Goal: Check status: Check status

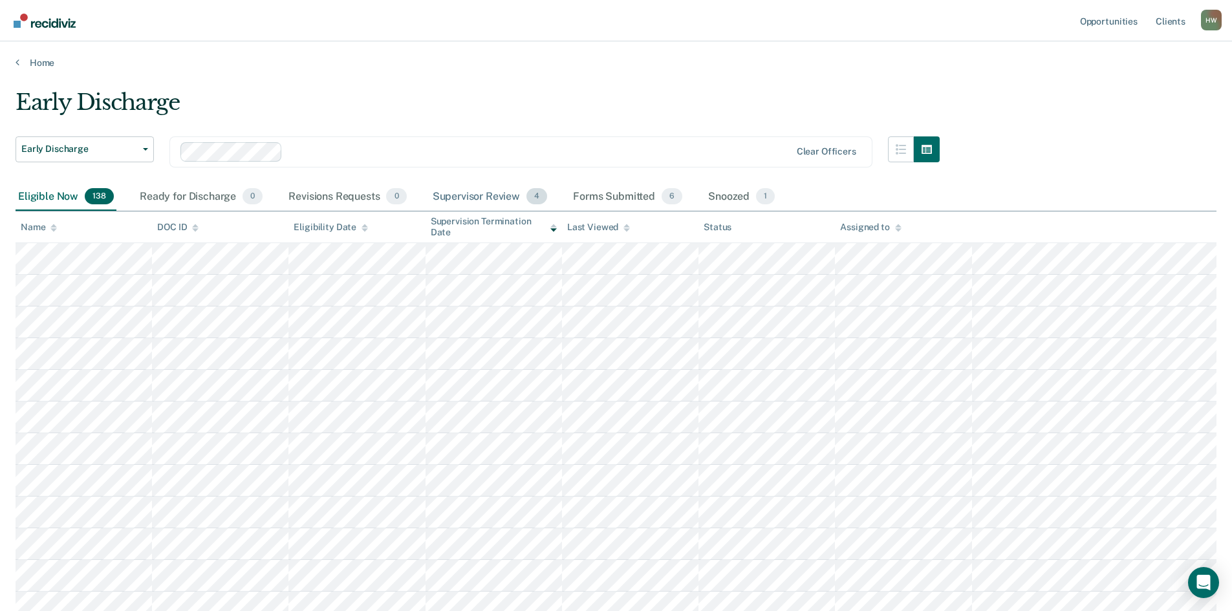
click at [472, 189] on div "Supervisor Review 4" at bounding box center [490, 197] width 120 height 28
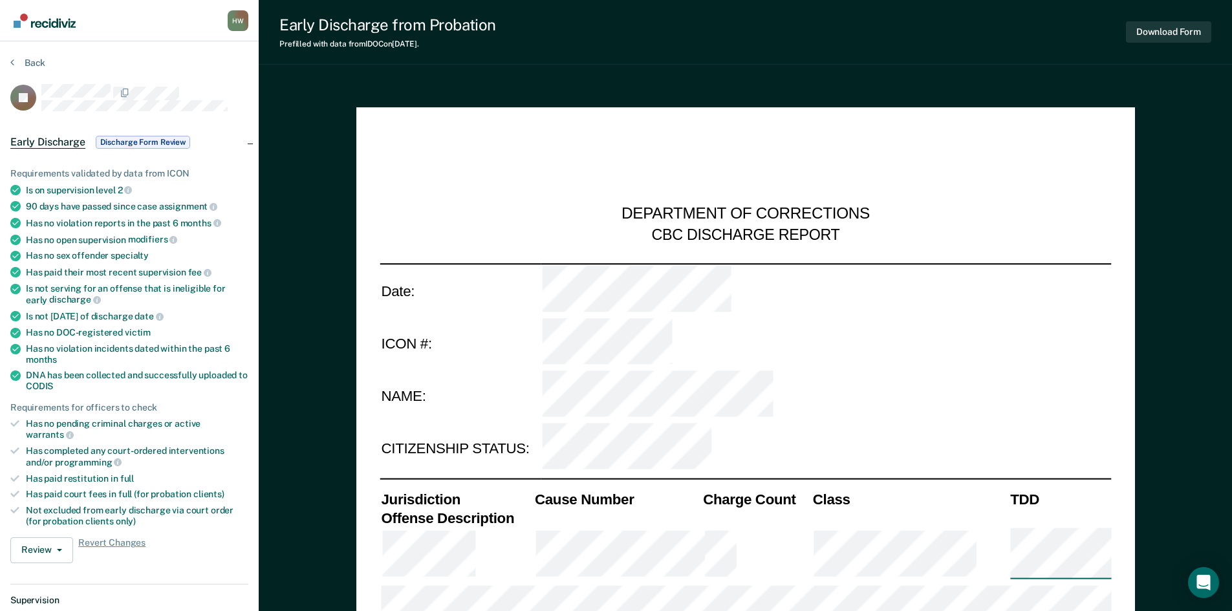
type textarea "x"
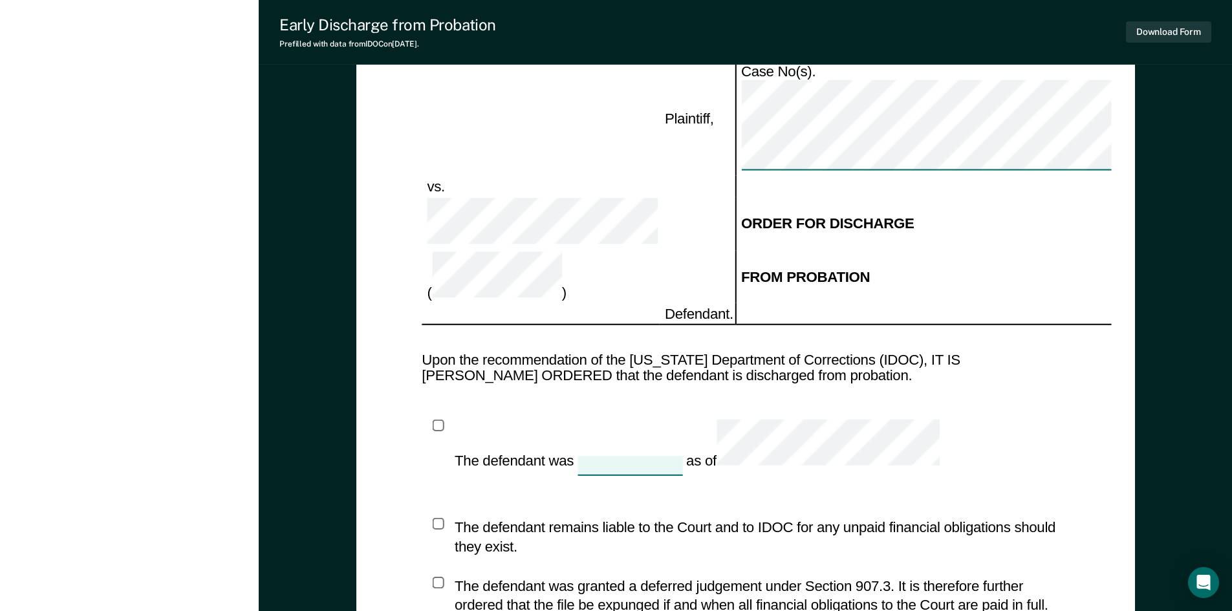
scroll to position [1811, 0]
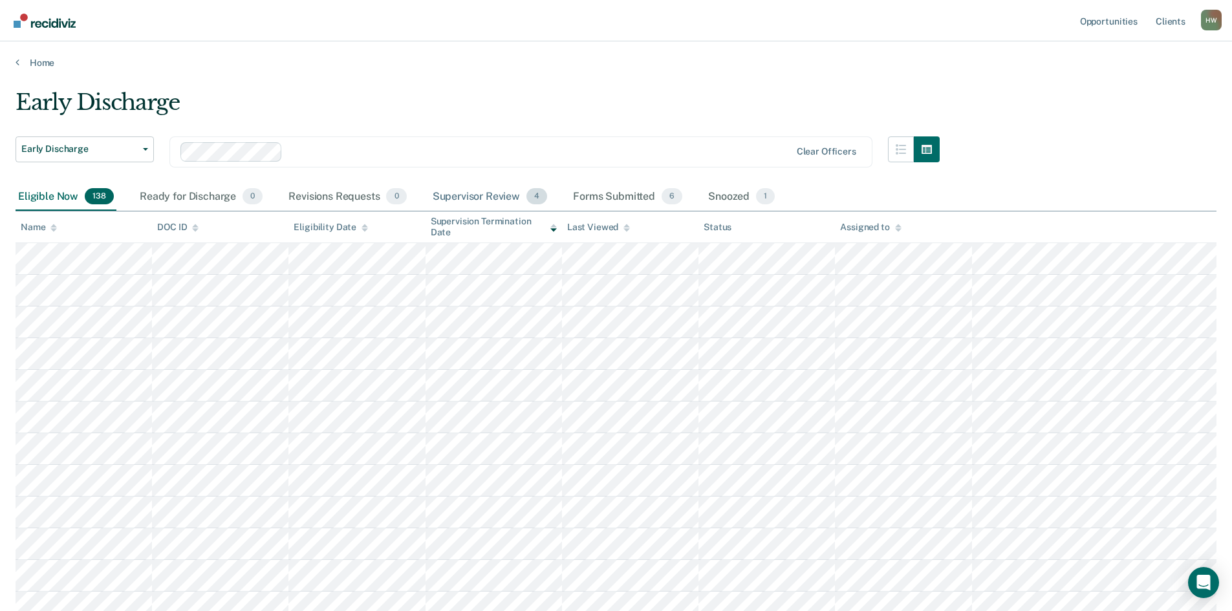
click at [461, 191] on div "Supervisor Review 4" at bounding box center [490, 197] width 120 height 28
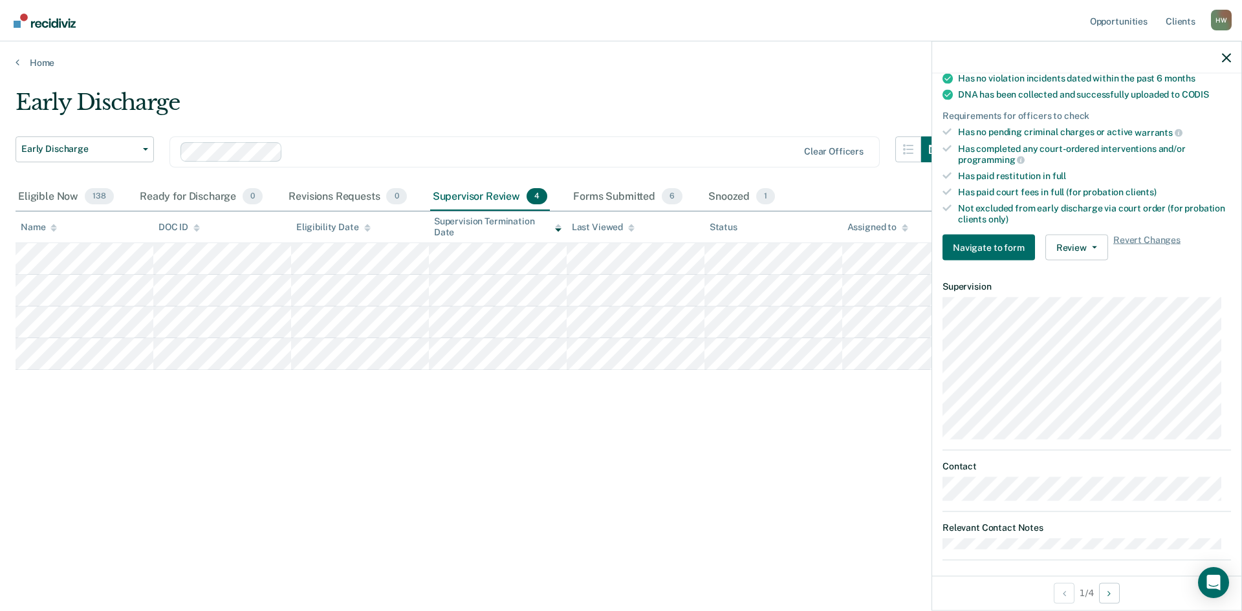
scroll to position [285, 0]
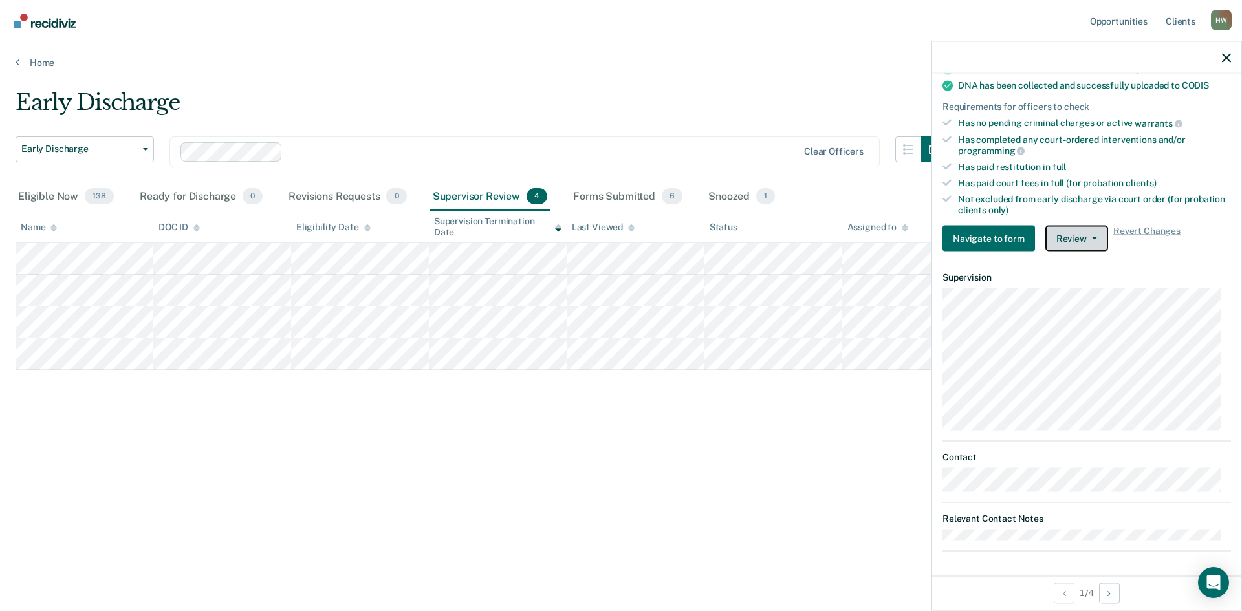
click at [1092, 237] on icon "button" at bounding box center [1094, 238] width 5 height 3
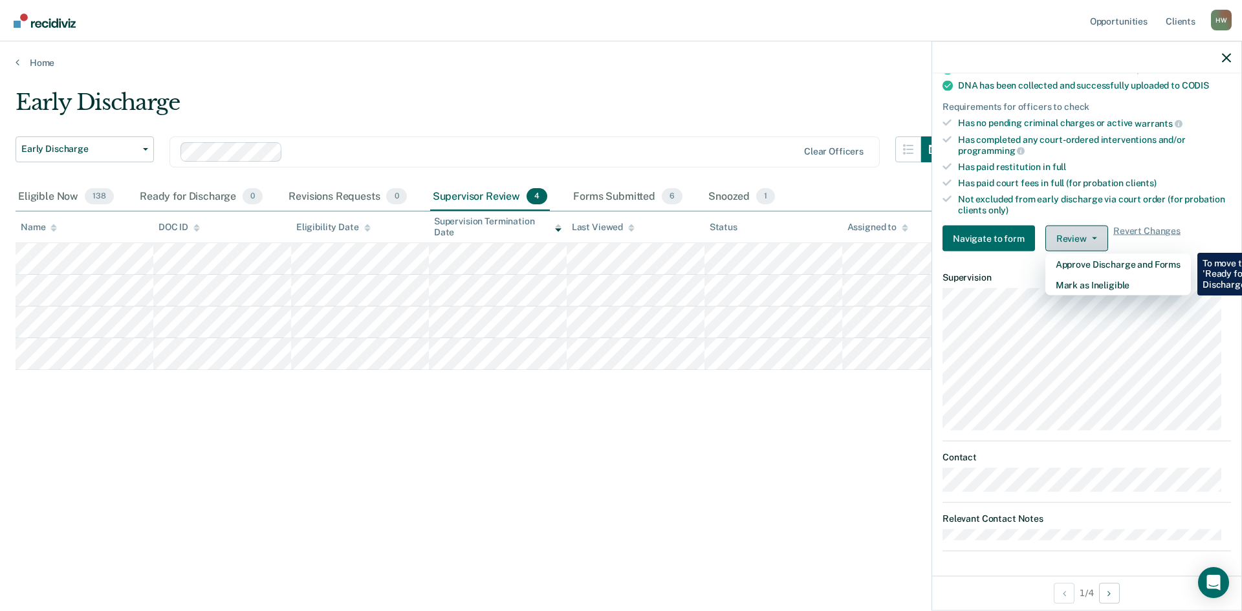
click at [1092, 237] on icon "button" at bounding box center [1094, 238] width 5 height 3
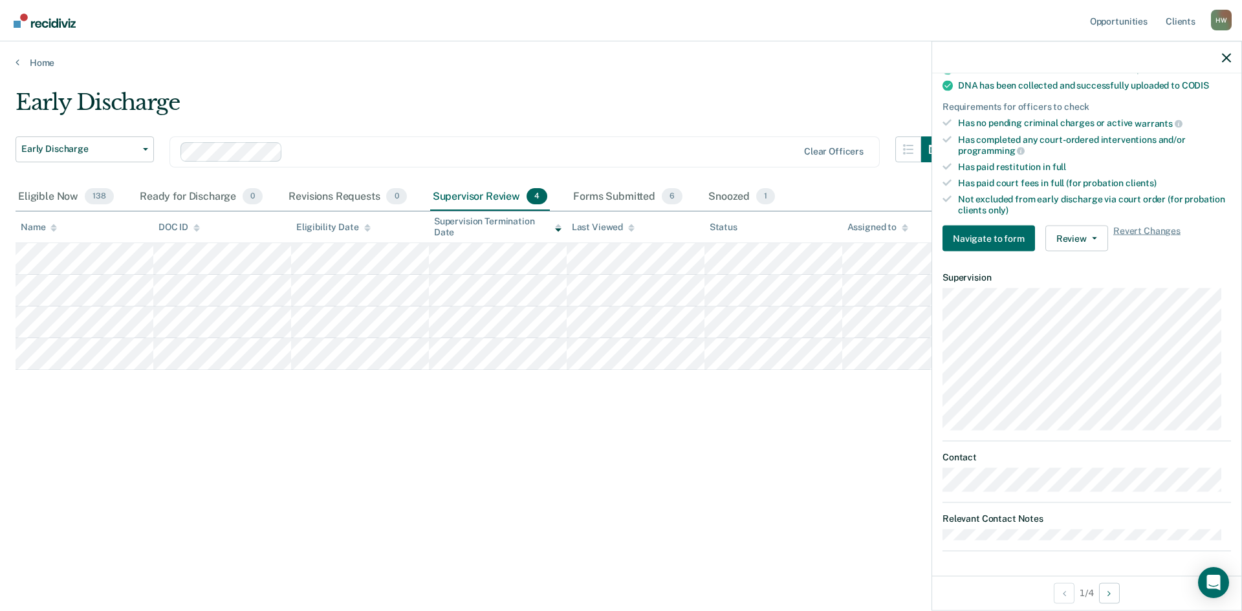
click at [1222, 63] on div at bounding box center [1086, 57] width 309 height 32
click at [1223, 55] on icon "button" at bounding box center [1226, 57] width 9 height 9
